Goal: Information Seeking & Learning: Learn about a topic

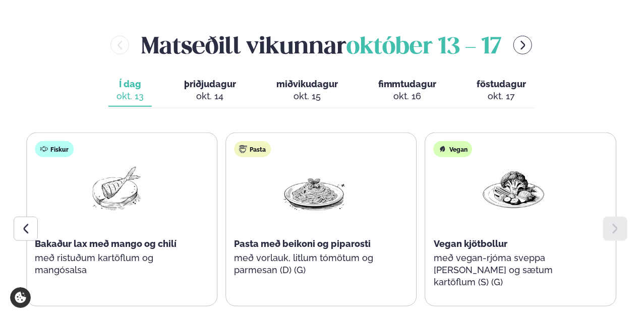
scroll to position [423, 0]
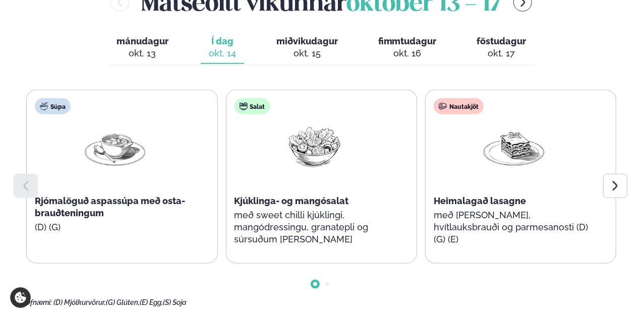
scroll to position [465, 0]
click at [418, 162] on div "Súpa Rjómalöguð aspassúpa með osta-brauðteningum (D) (G) Salat Kjúklinga- og ma…" at bounding box center [321, 176] width 590 height 174
click at [220, 91] on div "Súpa Rjómalöguð aspassúpa með osta-brauðteningum (D) (G) Salat Kjúklinga- og ma…" at bounding box center [321, 176] width 590 height 174
click at [219, 91] on div "Súpa Rjómalöguð aspassúpa með osta-brauðteningum (D) (G) Salat Kjúklinga- og ma…" at bounding box center [321, 176] width 590 height 174
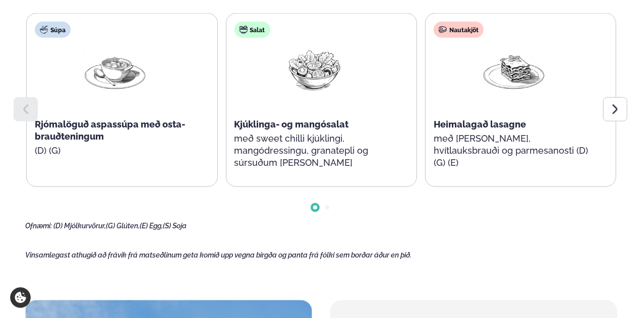
scroll to position [542, 0]
click at [219, 91] on div "Súpa Rjómalöguð aspassúpa með osta-brauðteningum (D) (G) Salat Kjúklinga- og ma…" at bounding box center [321, 100] width 590 height 174
